Goal: Information Seeking & Learning: Understand process/instructions

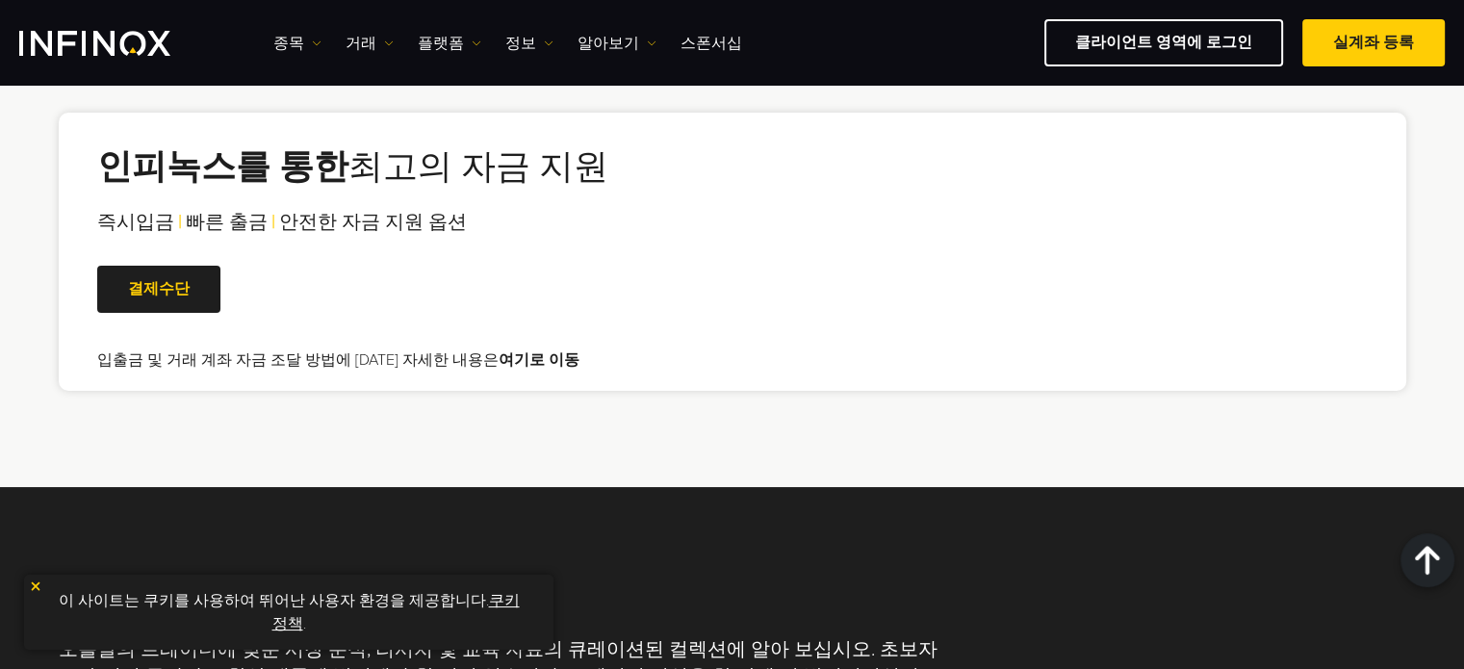
scroll to position [3851, 0]
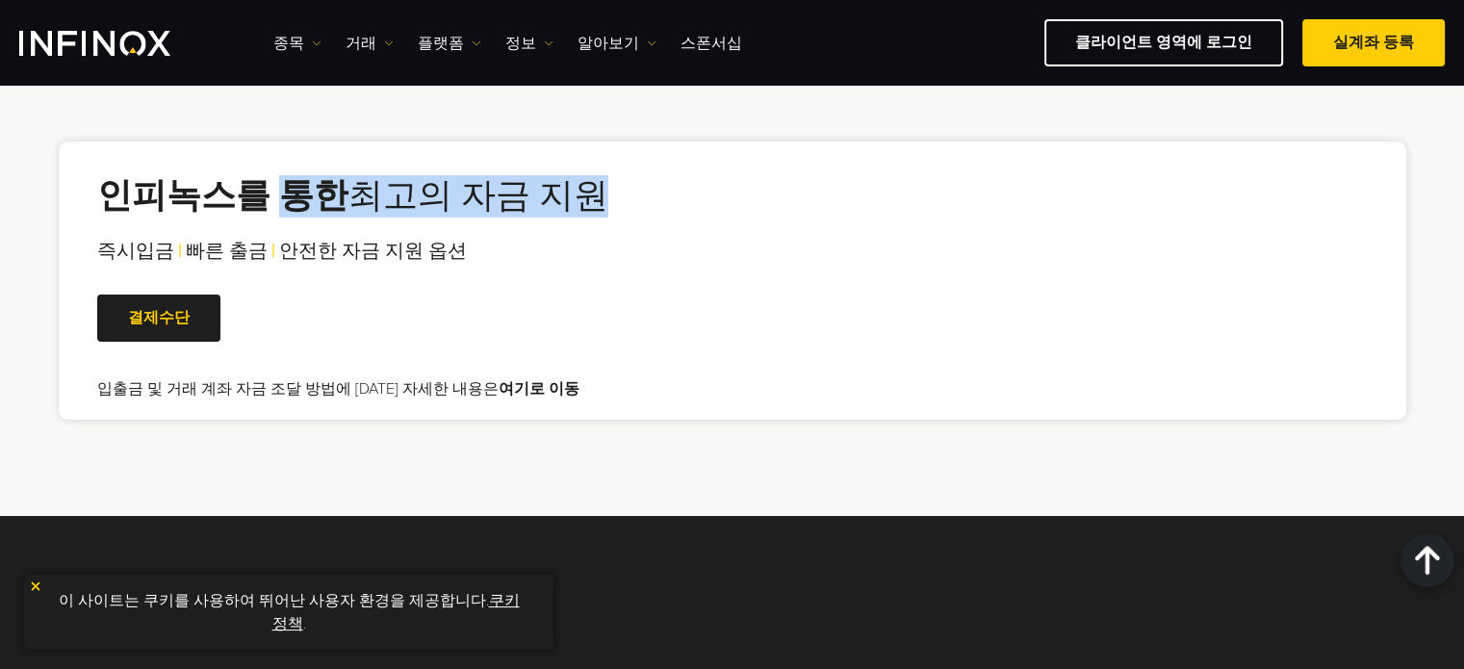
drag, startPoint x: 276, startPoint y: 165, endPoint x: 557, endPoint y: 183, distance: 281.7
click at [556, 183] on h2 "인피녹스를 통한 최고의 자금 지원" at bounding box center [352, 196] width 511 height 42
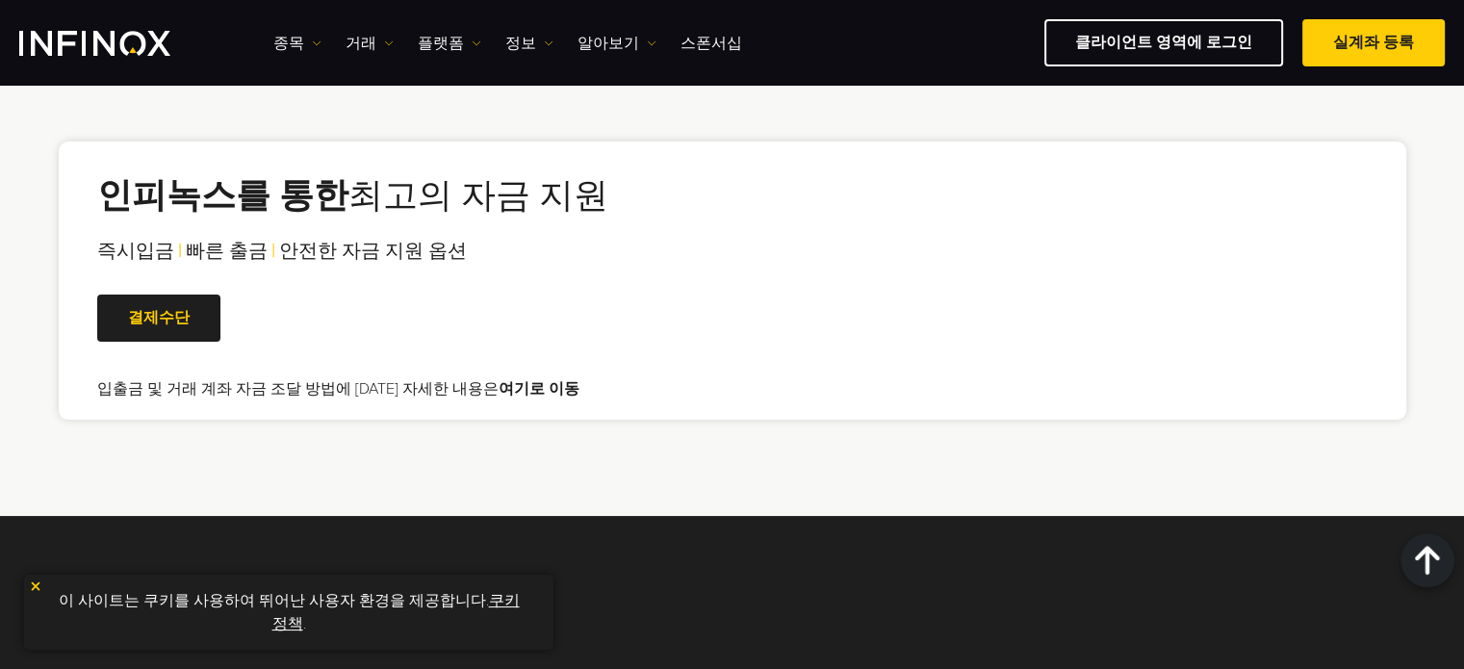
click at [561, 237] on div "즉시입금 | 빠른 출금 | 안전한 자금 지원 옵션 |" at bounding box center [352, 251] width 511 height 29
click at [248, 240] on span "빠른 출금" at bounding box center [227, 251] width 82 height 23
click at [202, 240] on span "빠른 출금" at bounding box center [227, 251] width 82 height 23
drag, startPoint x: 170, startPoint y: 292, endPoint x: 182, endPoint y: 293, distance: 11.6
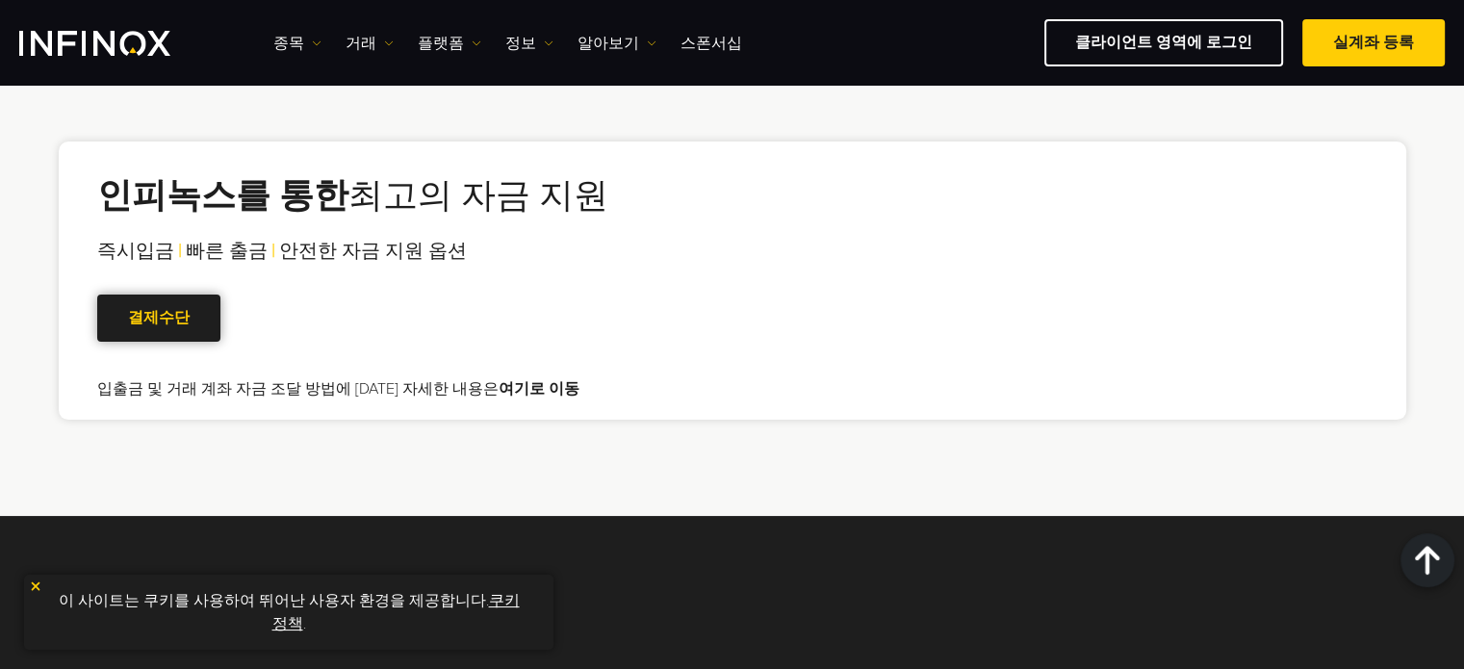
click at [159, 319] on span at bounding box center [159, 319] width 0 height 0
click at [502, 379] on link "여기로 이동" at bounding box center [539, 388] width 81 height 19
click at [524, 379] on link "여기로 이동" at bounding box center [539, 388] width 81 height 19
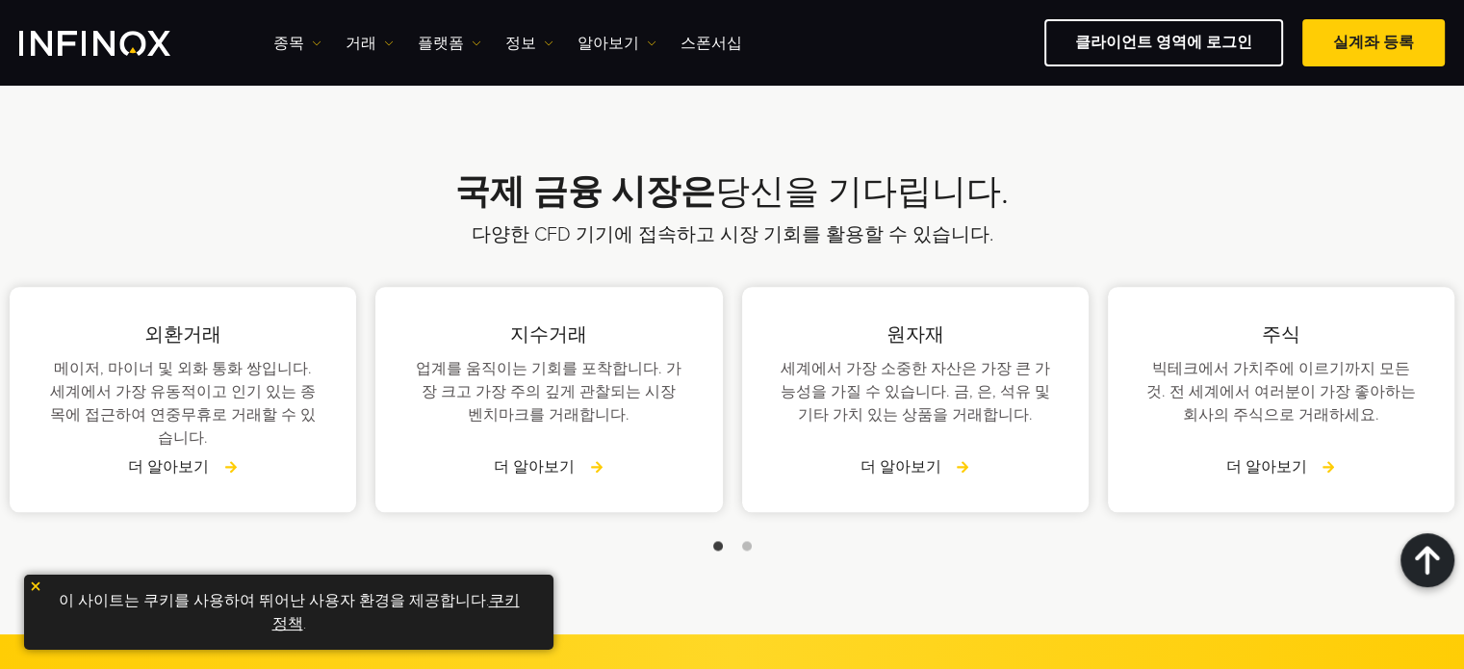
scroll to position [2214, 0]
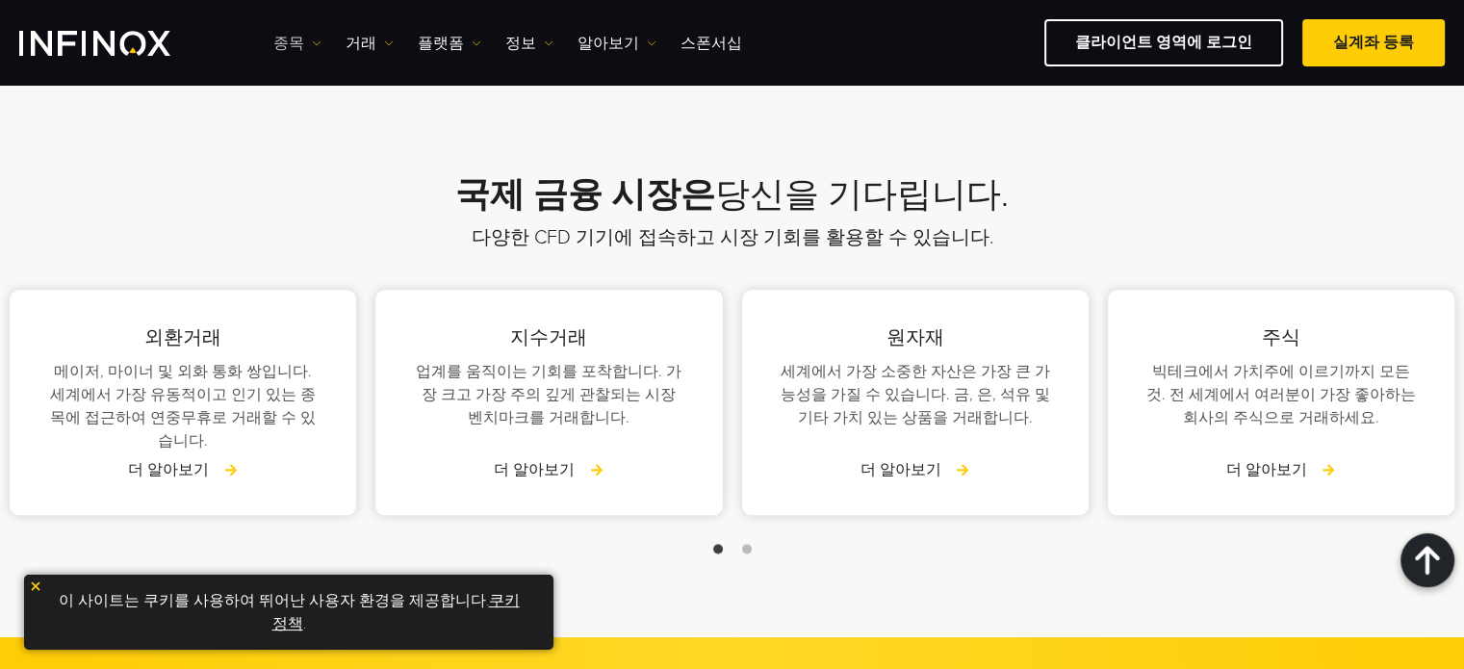
click at [315, 39] on img at bounding box center [317, 44] width 10 height 10
click at [349, 49] on link "거래" at bounding box center [370, 43] width 48 height 23
click at [418, 37] on link "플랫폼" at bounding box center [450, 43] width 64 height 23
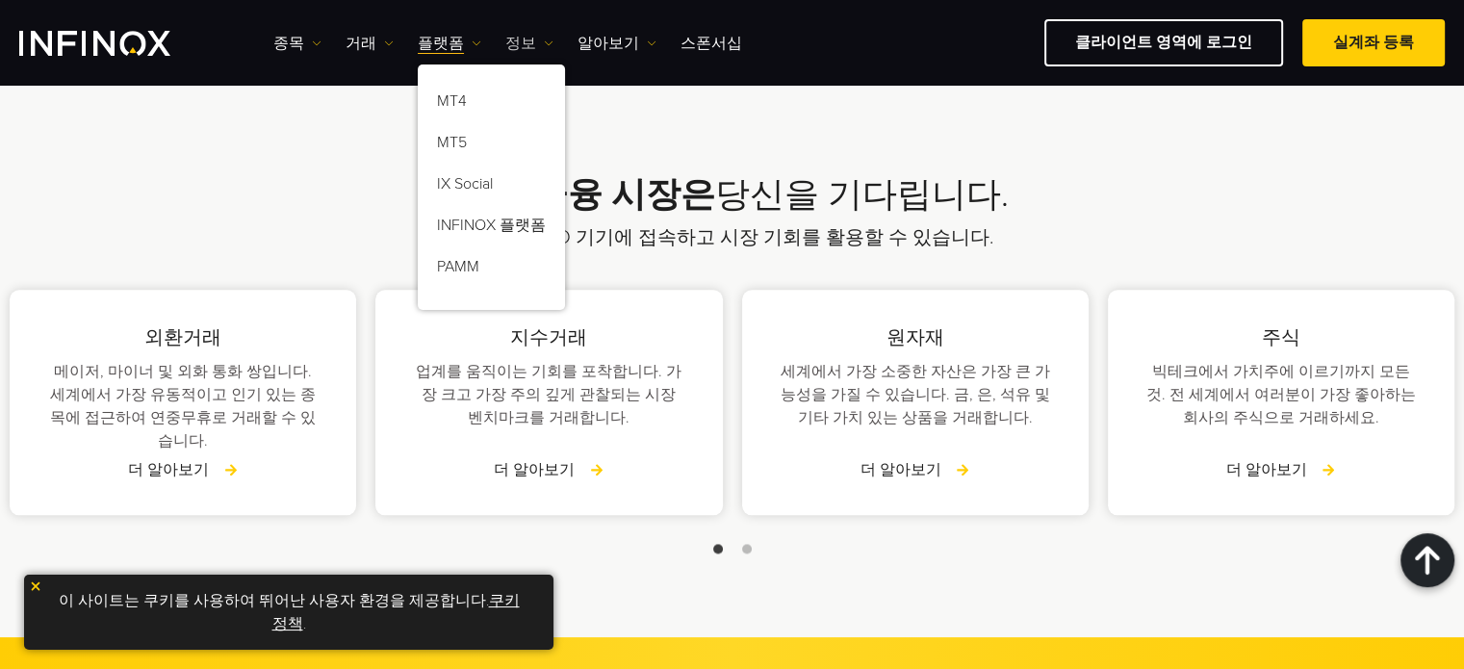
click at [505, 39] on link "정보" at bounding box center [529, 43] width 48 height 23
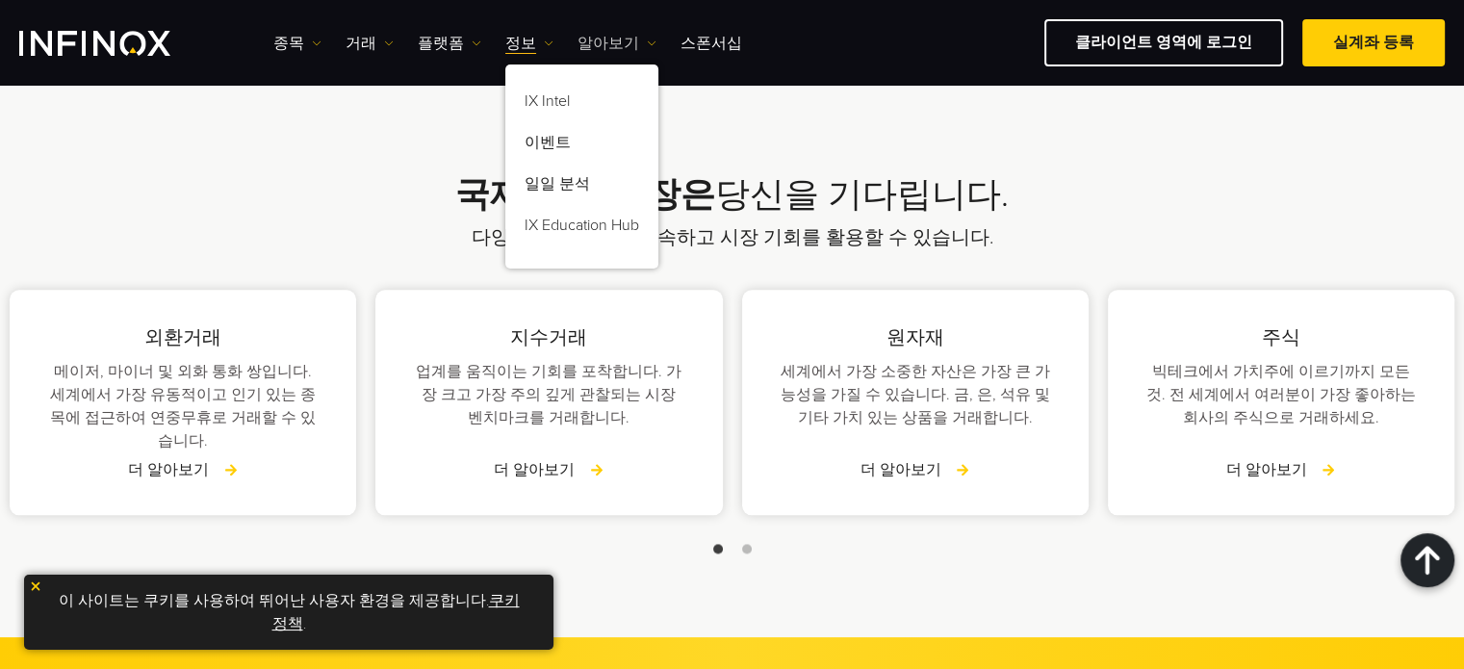
click at [583, 39] on link "알아보기" at bounding box center [617, 43] width 79 height 23
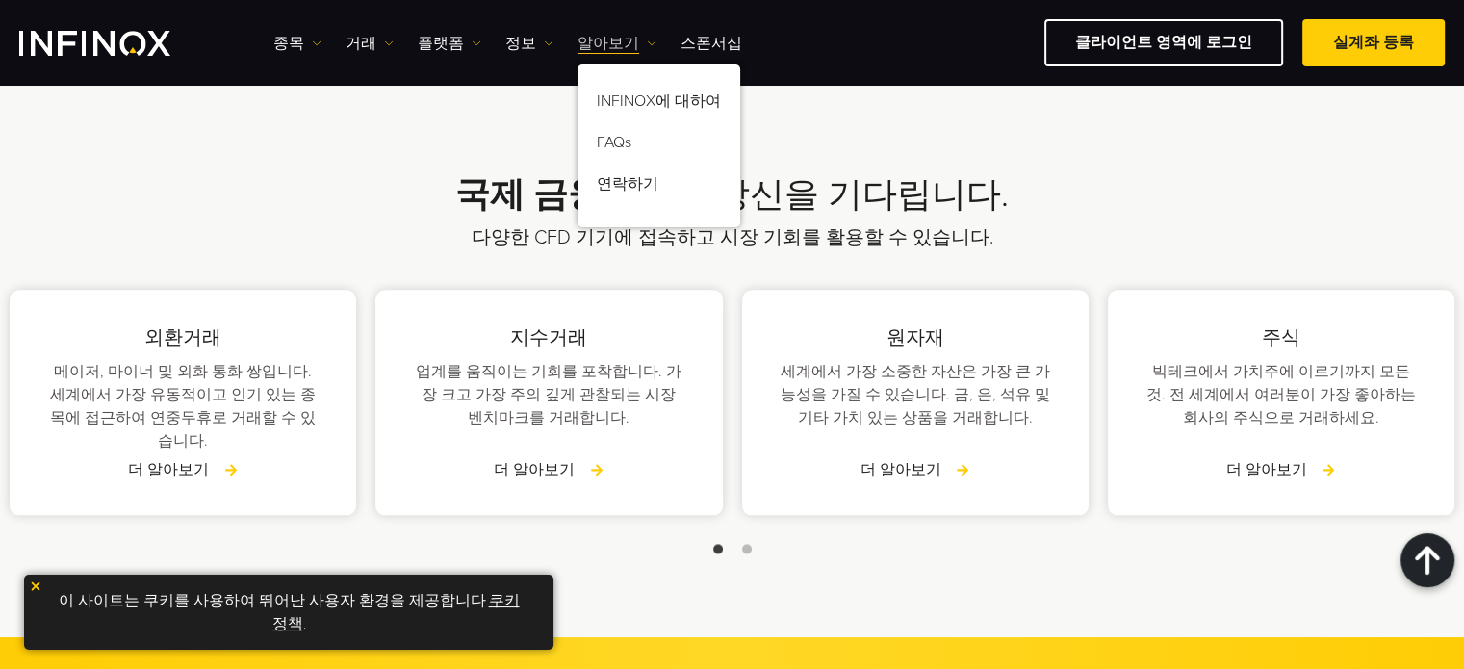
scroll to position [0, 0]
